Goal: Navigation & Orientation: Find specific page/section

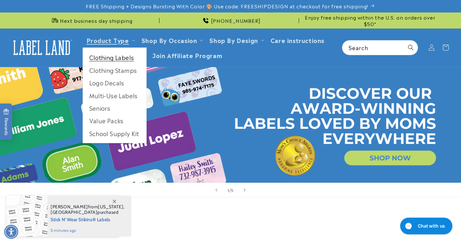
click at [122, 57] on link "Clothing Labels" at bounding box center [114, 57] width 63 height 12
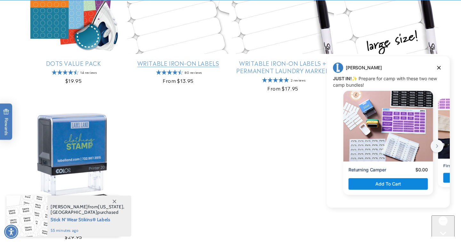
scroll to position [470, 0]
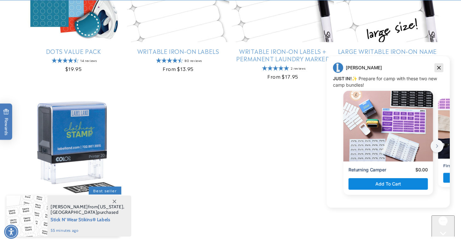
drag, startPoint x: 440, startPoint y: 67, endPoint x: 752, endPoint y: 123, distance: 317.1
click at [440, 67] on icon "Dismiss campaign" at bounding box center [440, 68] width 4 height 4
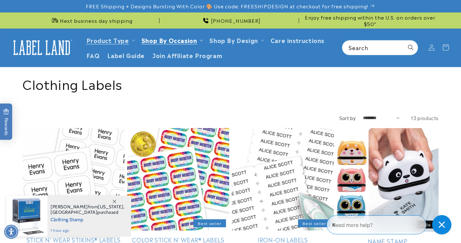
scroll to position [0, 0]
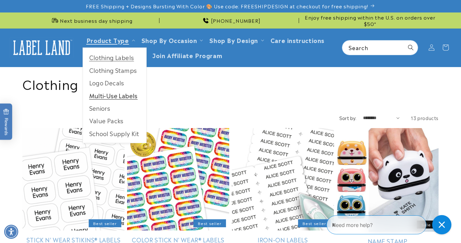
click at [108, 97] on link "Multi-Use Labels" at bounding box center [114, 95] width 63 height 12
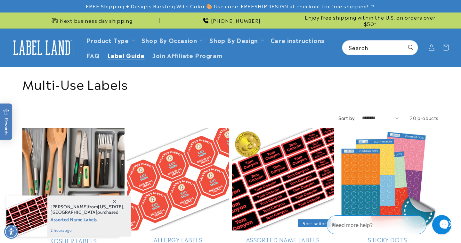
click at [125, 57] on span "Label Guide" at bounding box center [125, 54] width 37 height 7
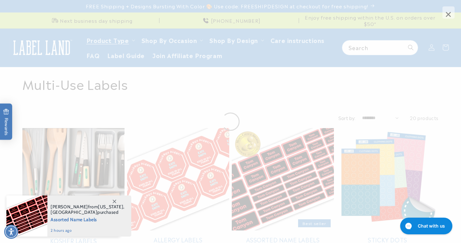
click at [449, 16] on span "×" at bounding box center [449, 12] width 12 height 12
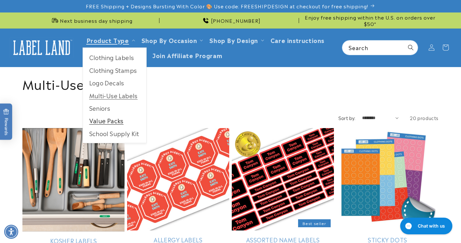
click at [116, 116] on link "Value Packs" at bounding box center [114, 120] width 63 height 12
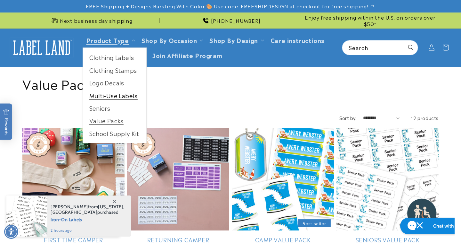
click at [115, 97] on link "Multi-Use Labels" at bounding box center [114, 95] width 63 height 12
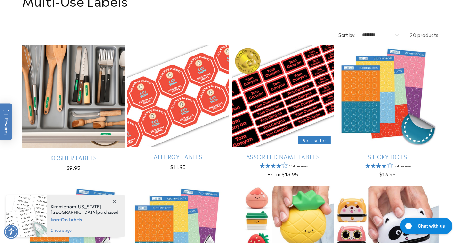
scroll to position [91, 0]
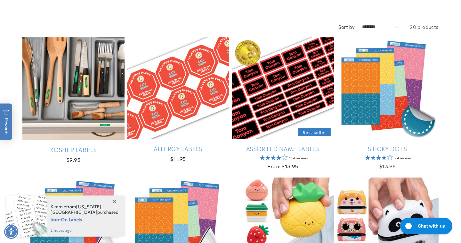
click at [117, 207] on div "Kimmie from [US_STATE] , [GEOGRAPHIC_DATA] purchased Iron-On Labels 2 hours ago" at bounding box center [86, 215] width 78 height 41
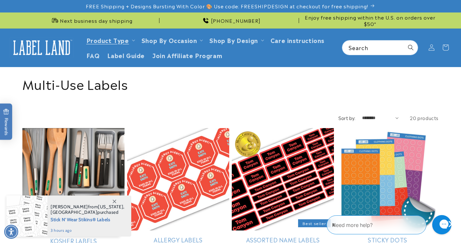
scroll to position [0, 0]
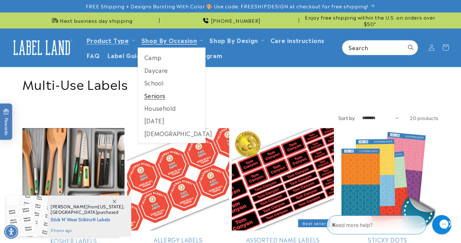
click at [151, 95] on link "Seniors" at bounding box center [172, 95] width 68 height 12
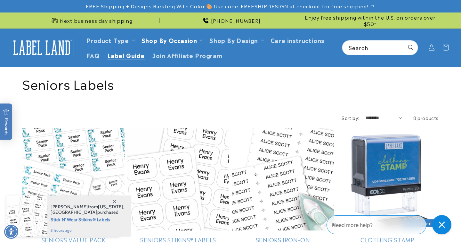
click at [132, 56] on span "Label Guide" at bounding box center [125, 54] width 37 height 7
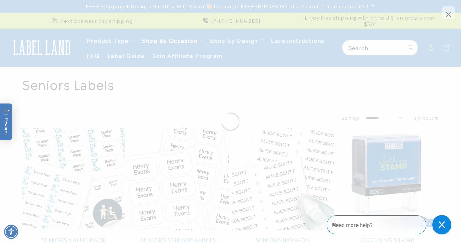
click at [450, 13] on span "×" at bounding box center [449, 12] width 12 height 12
